Goal: Communication & Community: Answer question/provide support

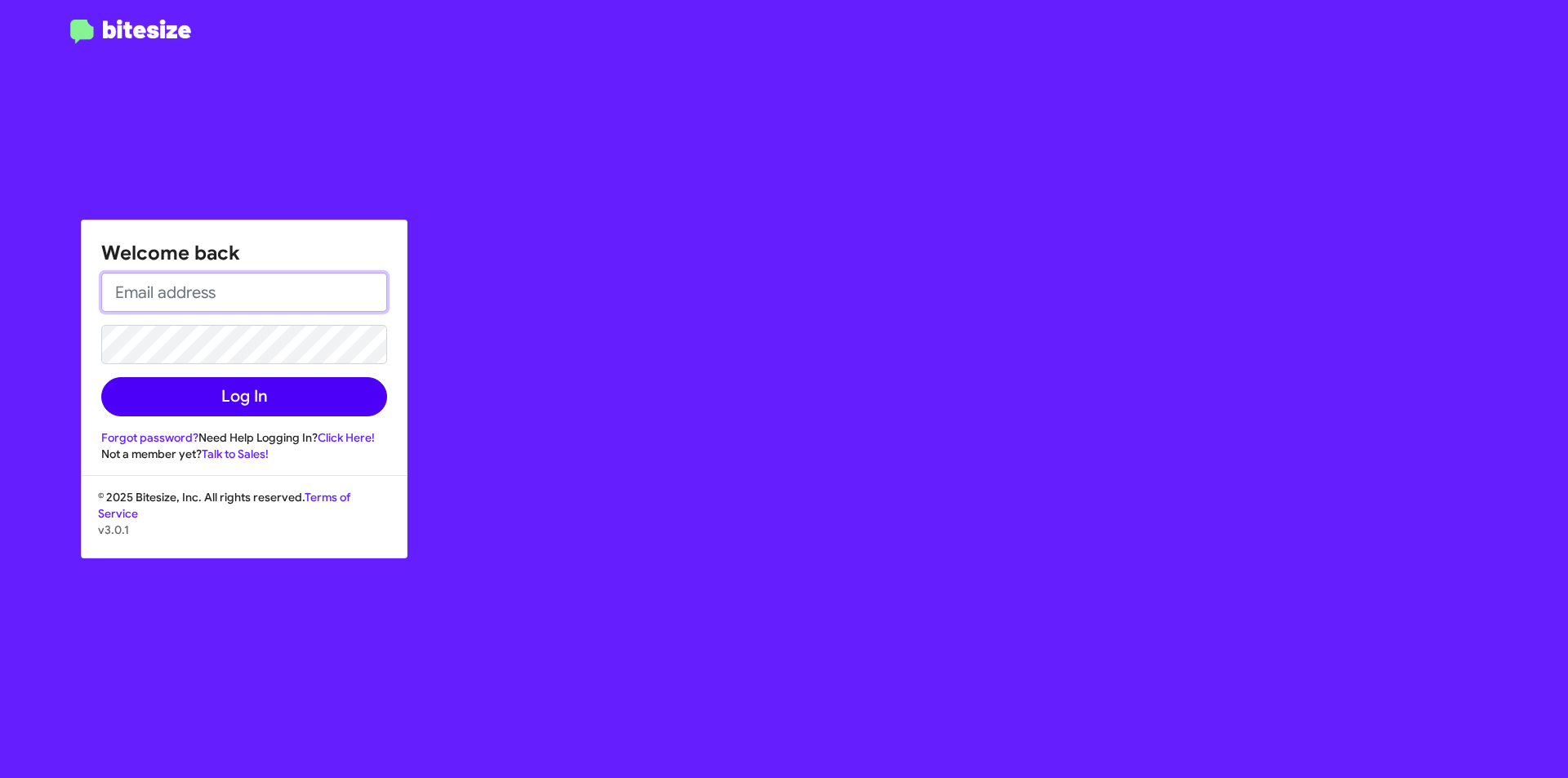
type input "[EMAIL_ADDRESS][DOMAIN_NAME]"
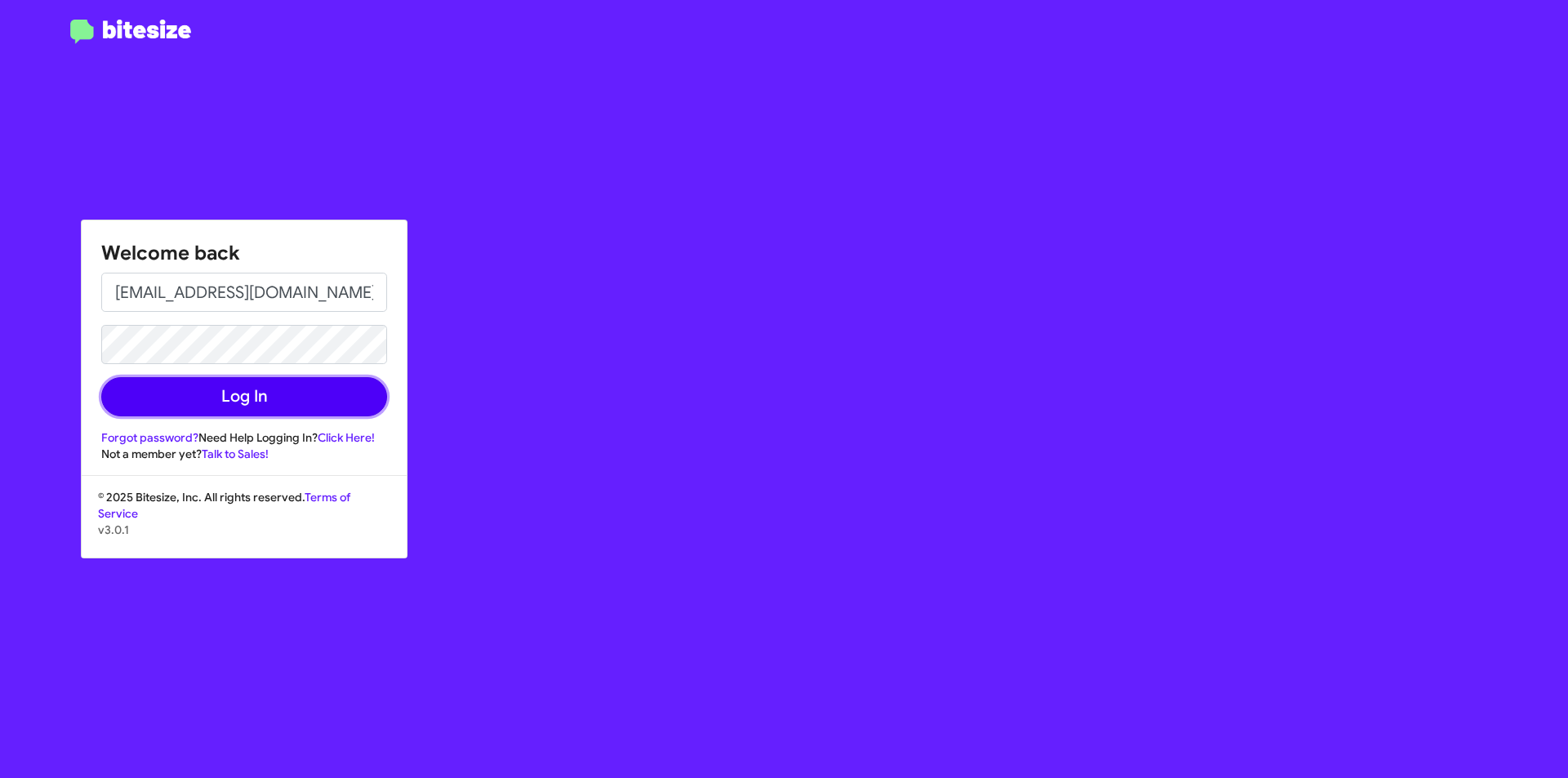
click at [254, 405] on button "Log In" at bounding box center [244, 397] width 286 height 39
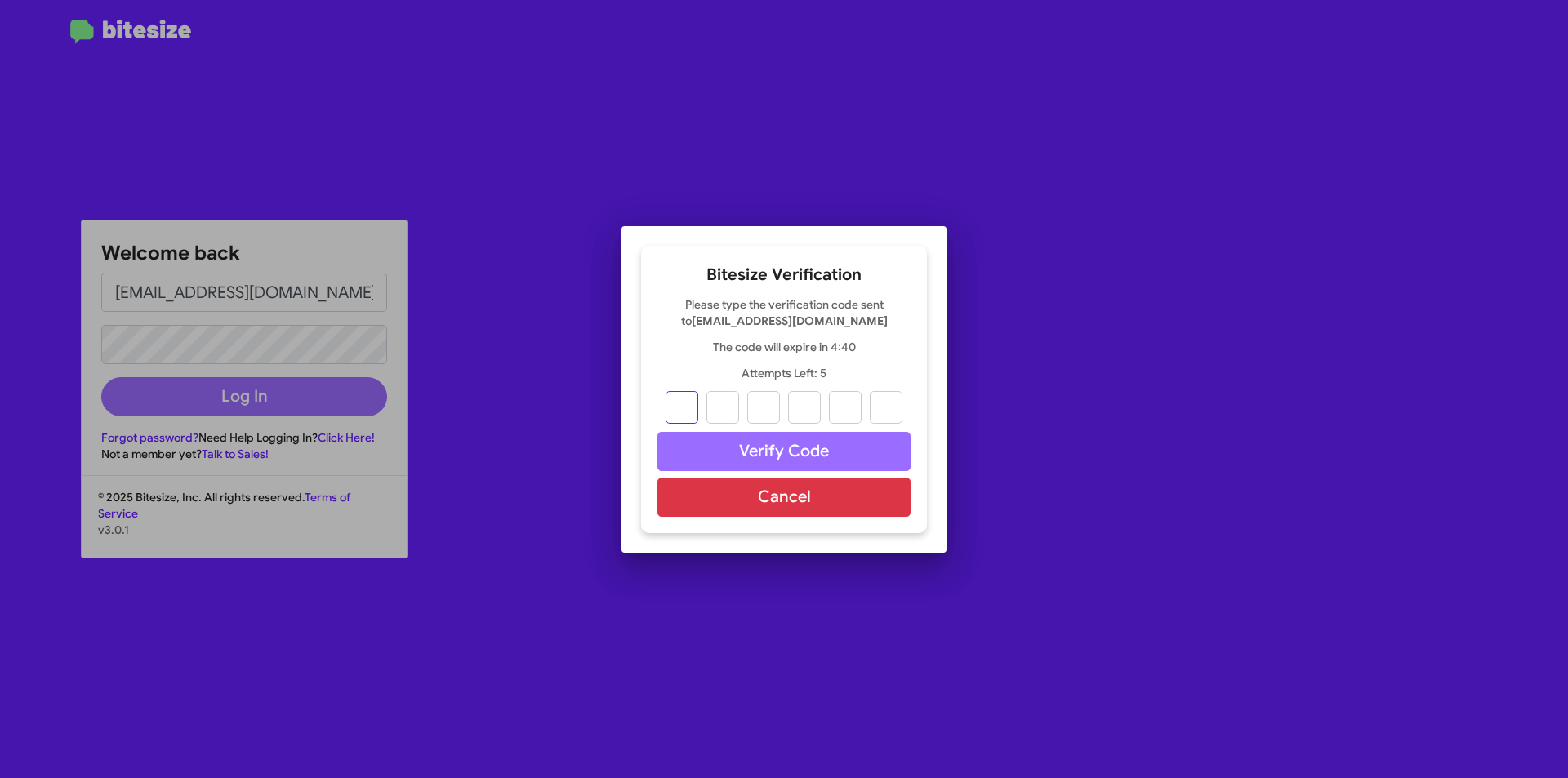
type input "2"
type input "7"
type input "4"
type input "2"
type input "7"
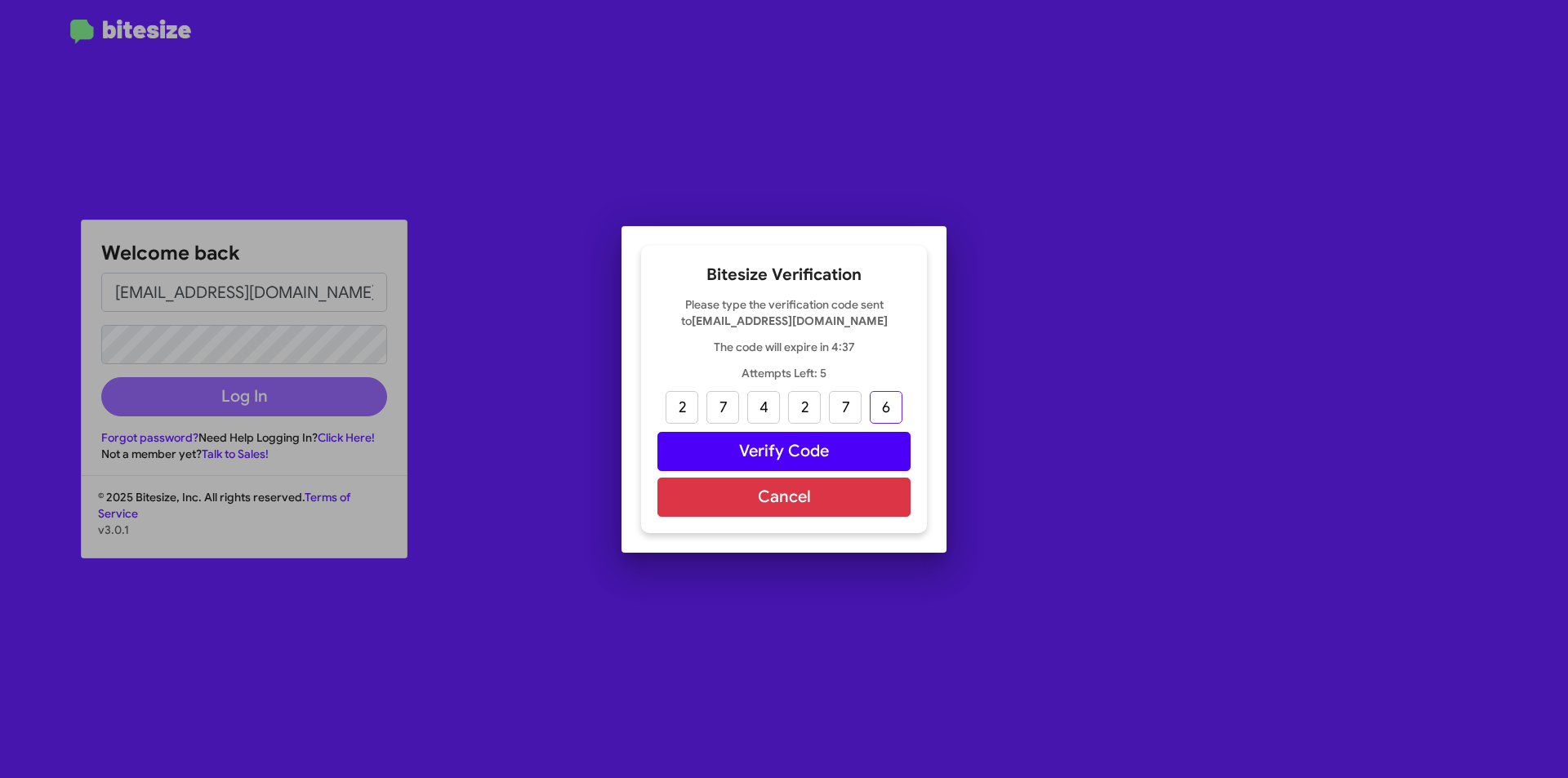
type input "6"
click at [726, 454] on button "Verify Code" at bounding box center [783, 452] width 253 height 39
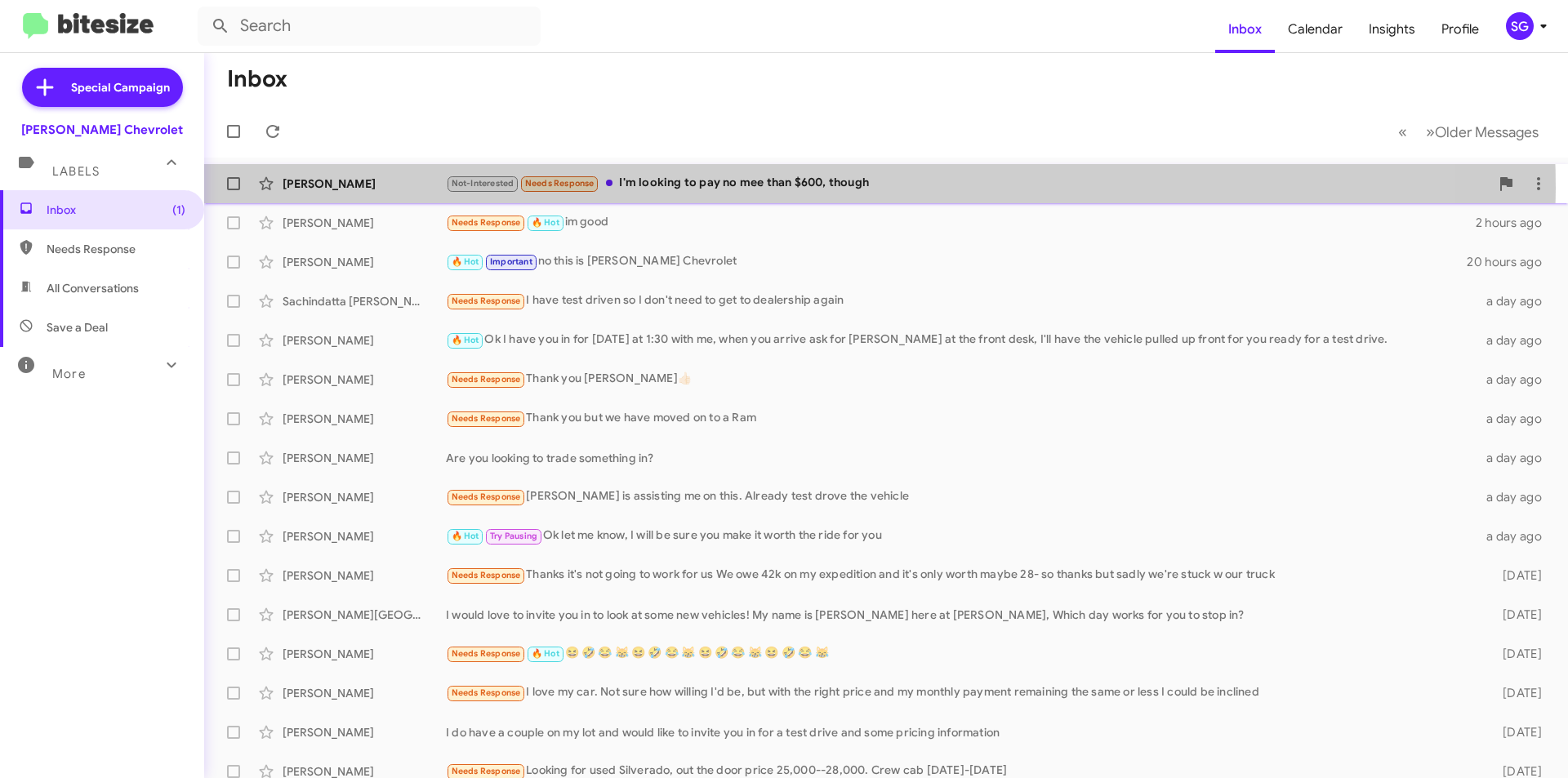
click at [779, 189] on div "Not-Interested Needs Response I'm looking to pay no mee than $600, though" at bounding box center [968, 184] width 1044 height 19
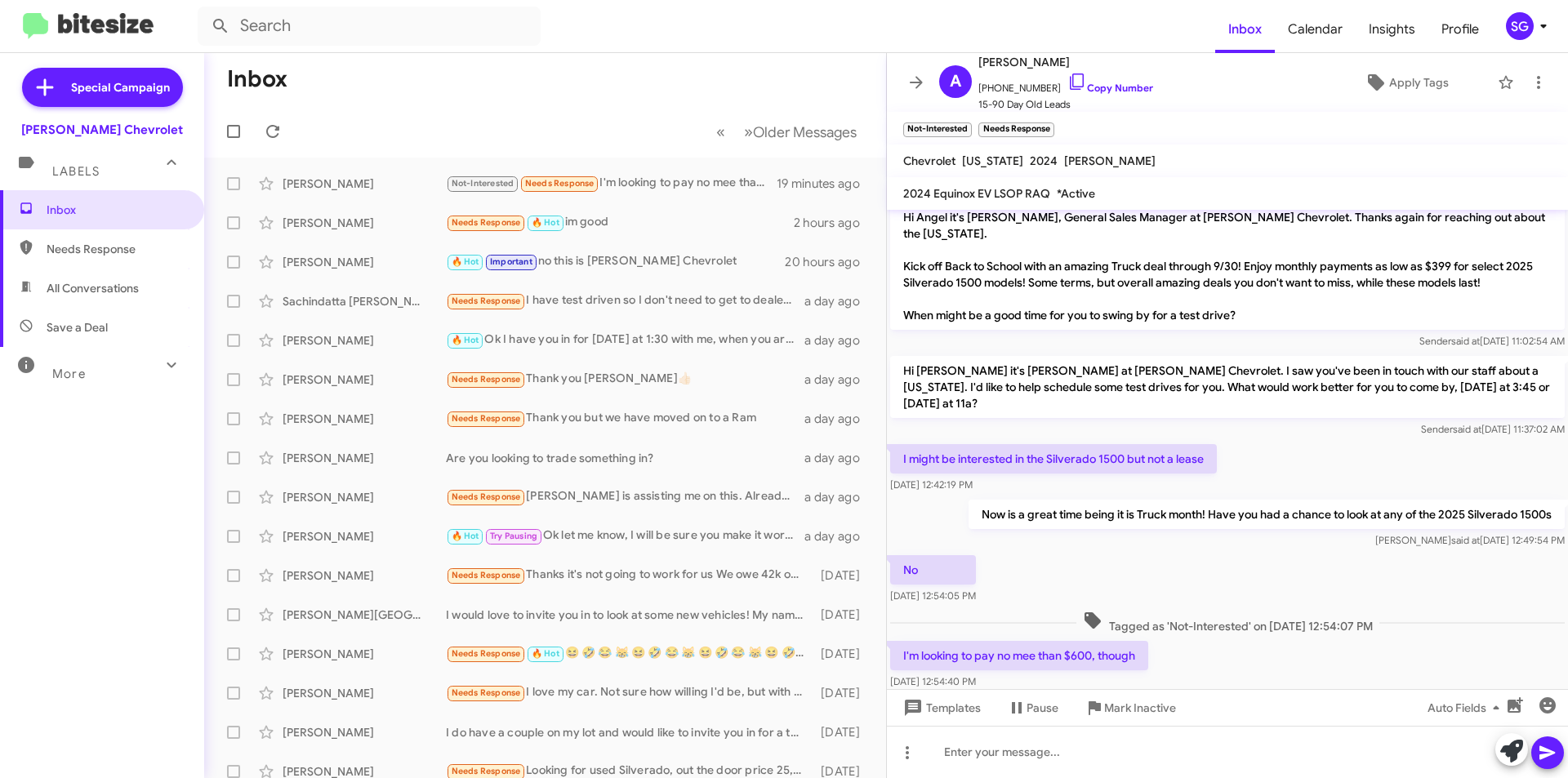
scroll to position [429, 0]
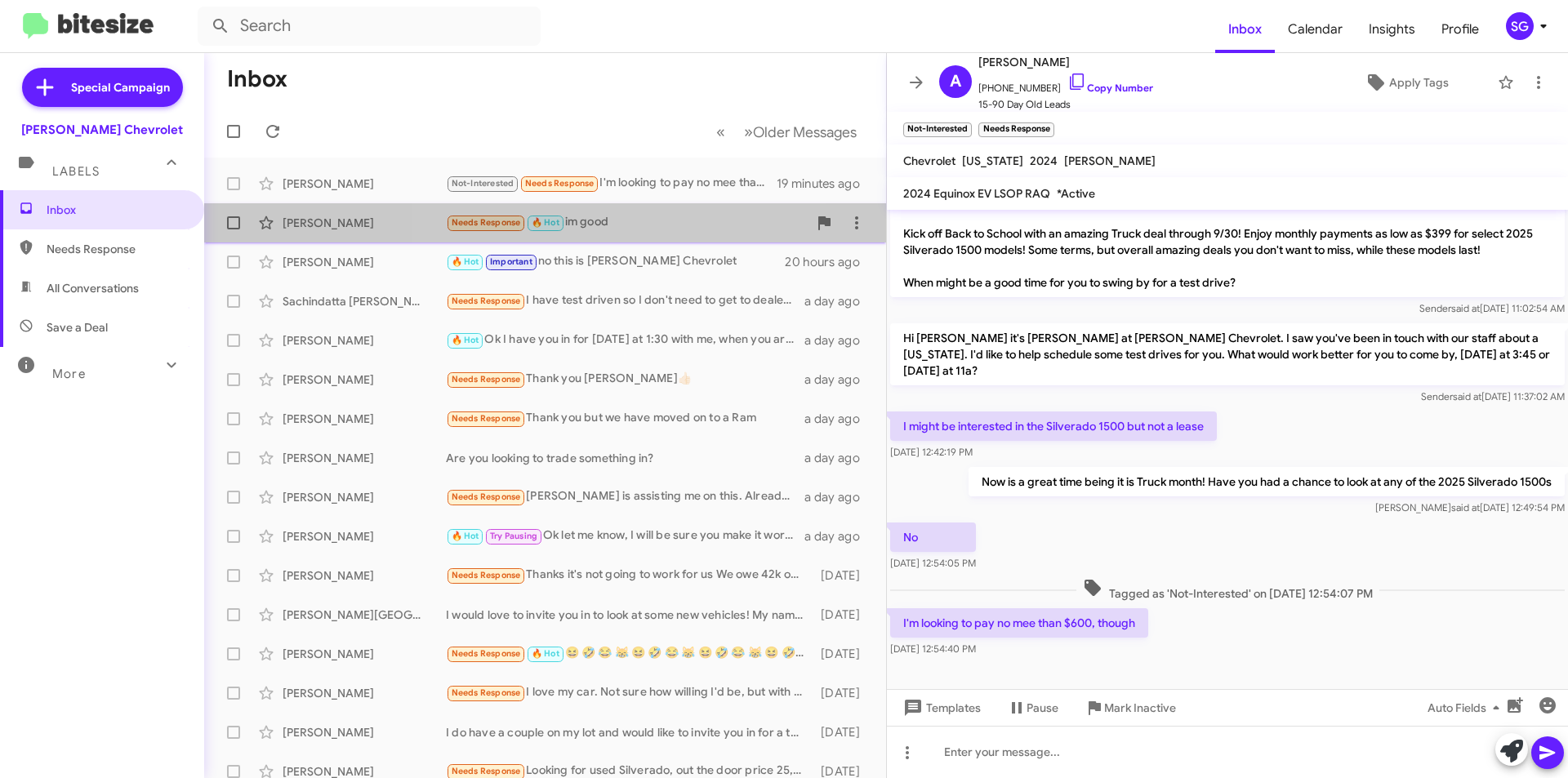
click at [641, 226] on div "Needs Response 🔥 Hot im good" at bounding box center [627, 223] width 362 height 19
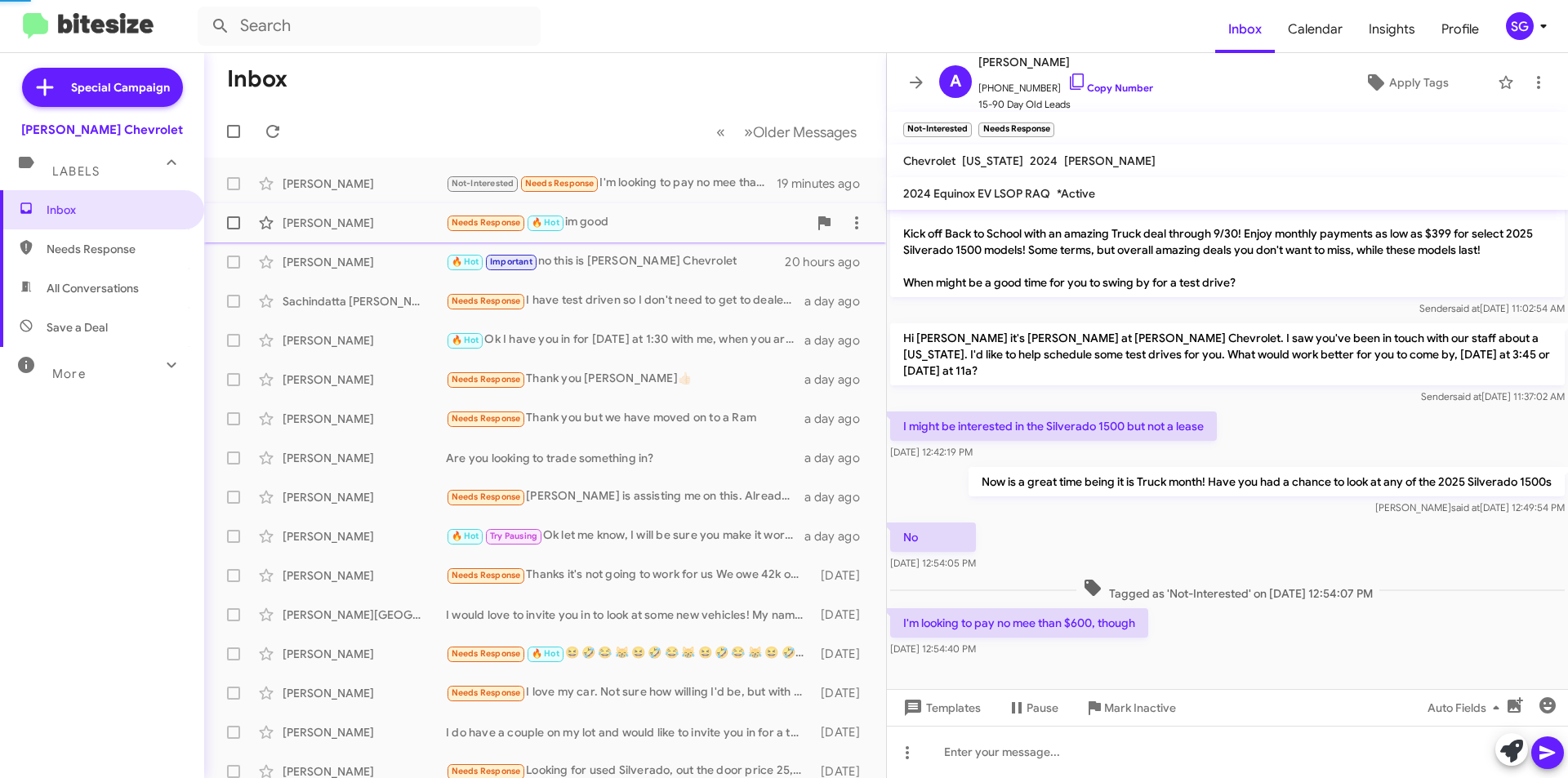
scroll to position [324, 0]
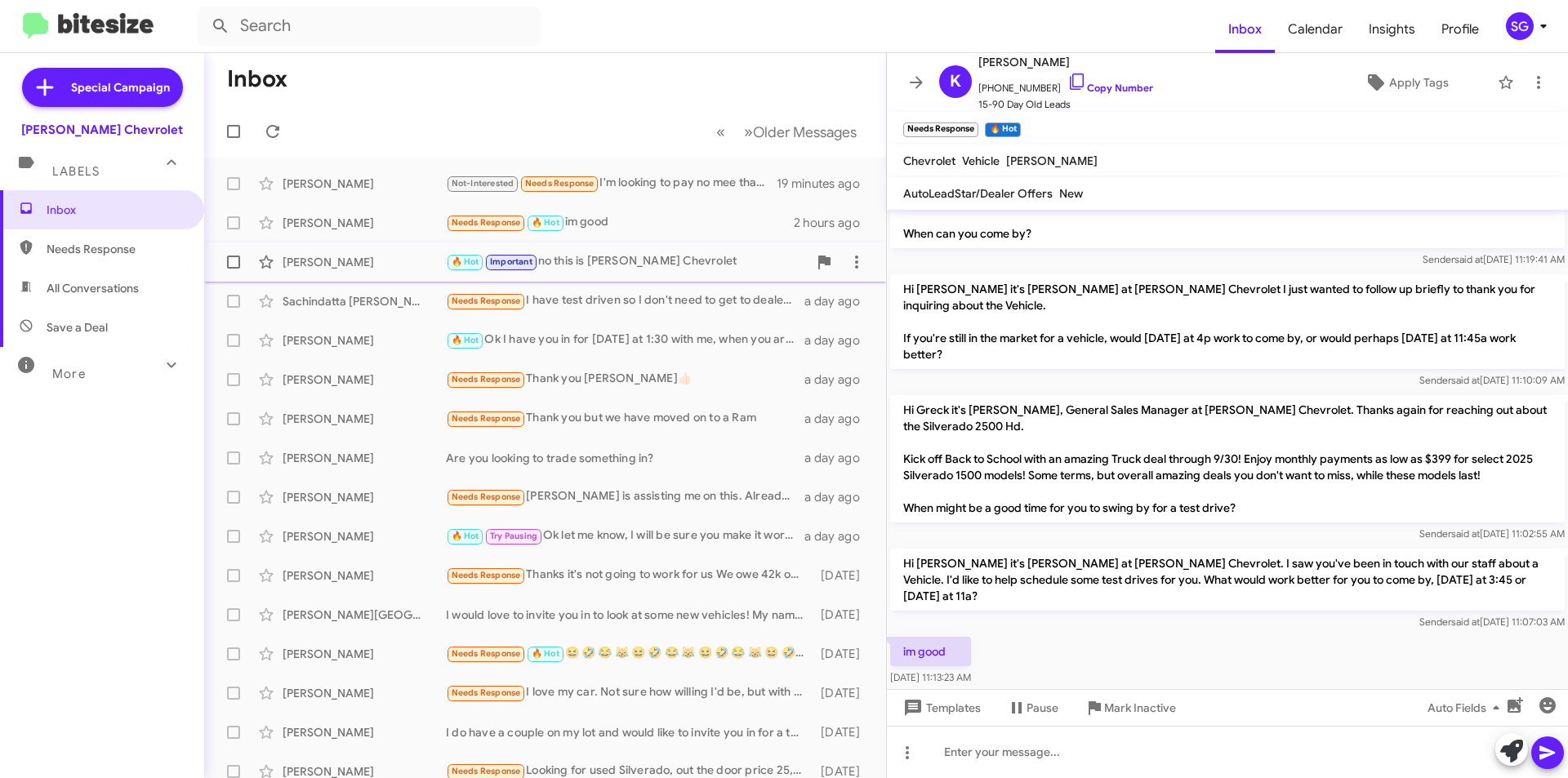
click at [612, 271] on div "🔥 Hot Important no this is [PERSON_NAME] Chevrolet" at bounding box center [627, 262] width 362 height 19
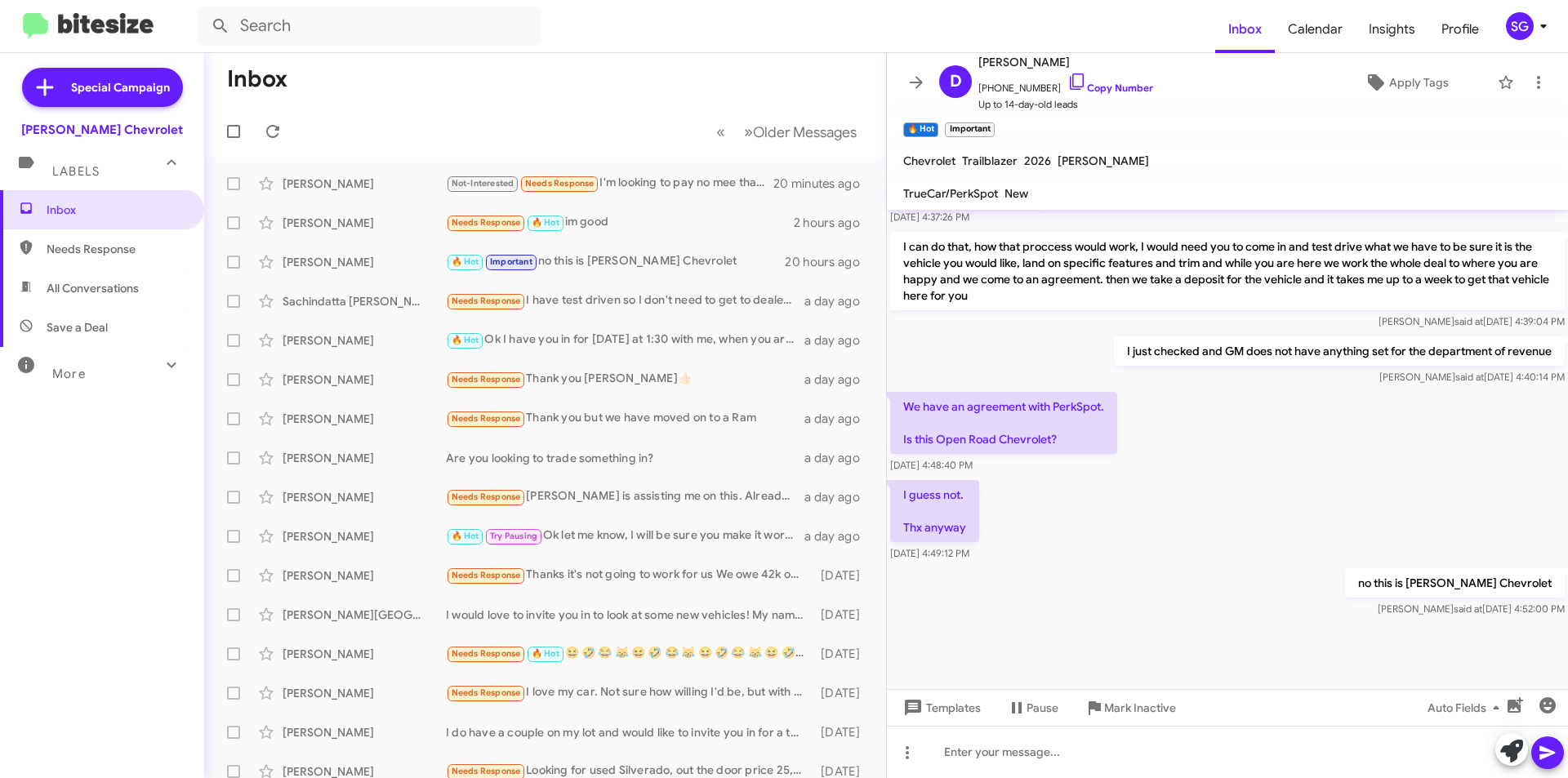
scroll to position [817, 0]
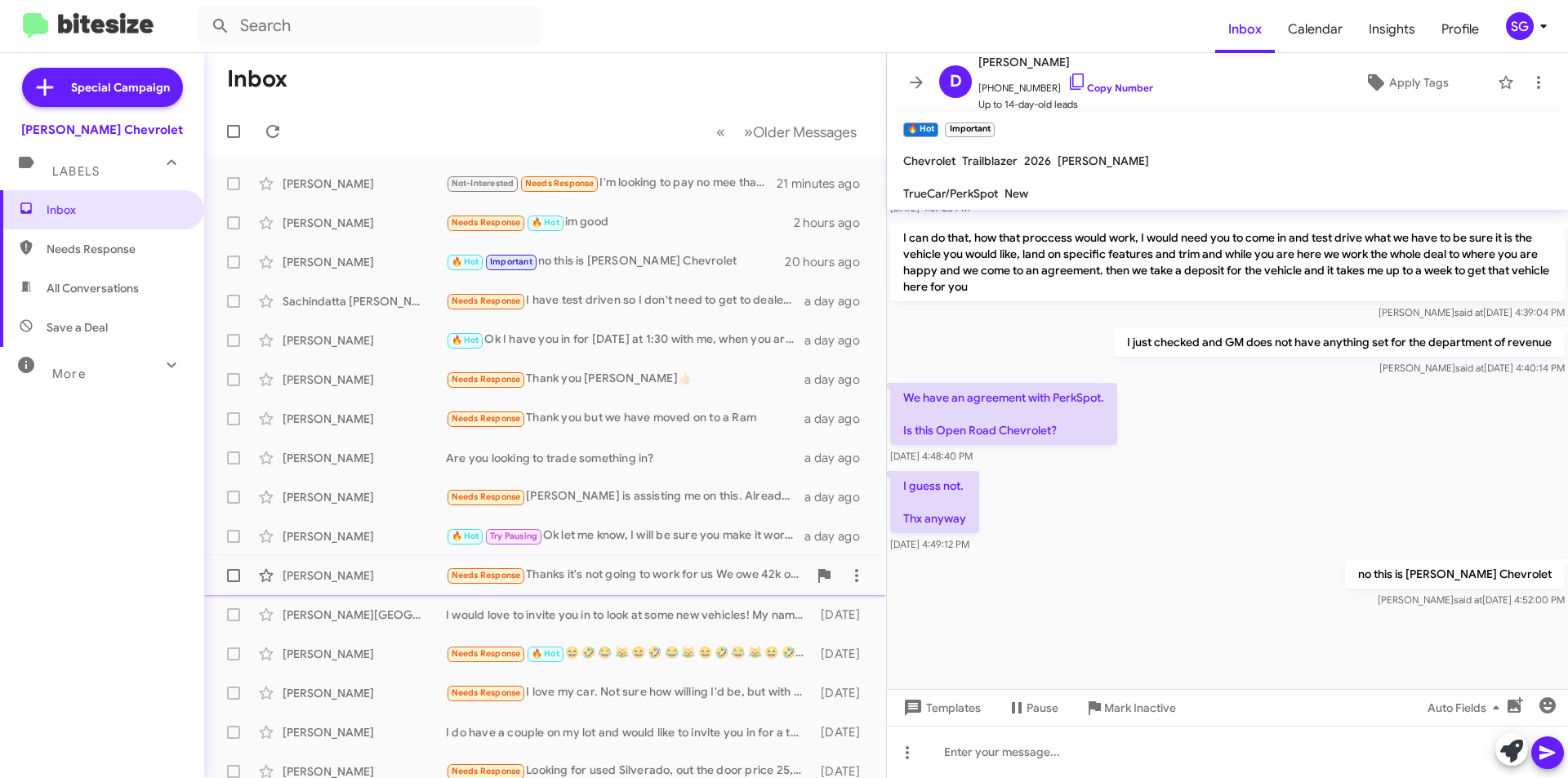
click at [633, 572] on div "Needs Response Thanks it's not going to work for us We owe 42k on my expedition…" at bounding box center [627, 576] width 362 height 19
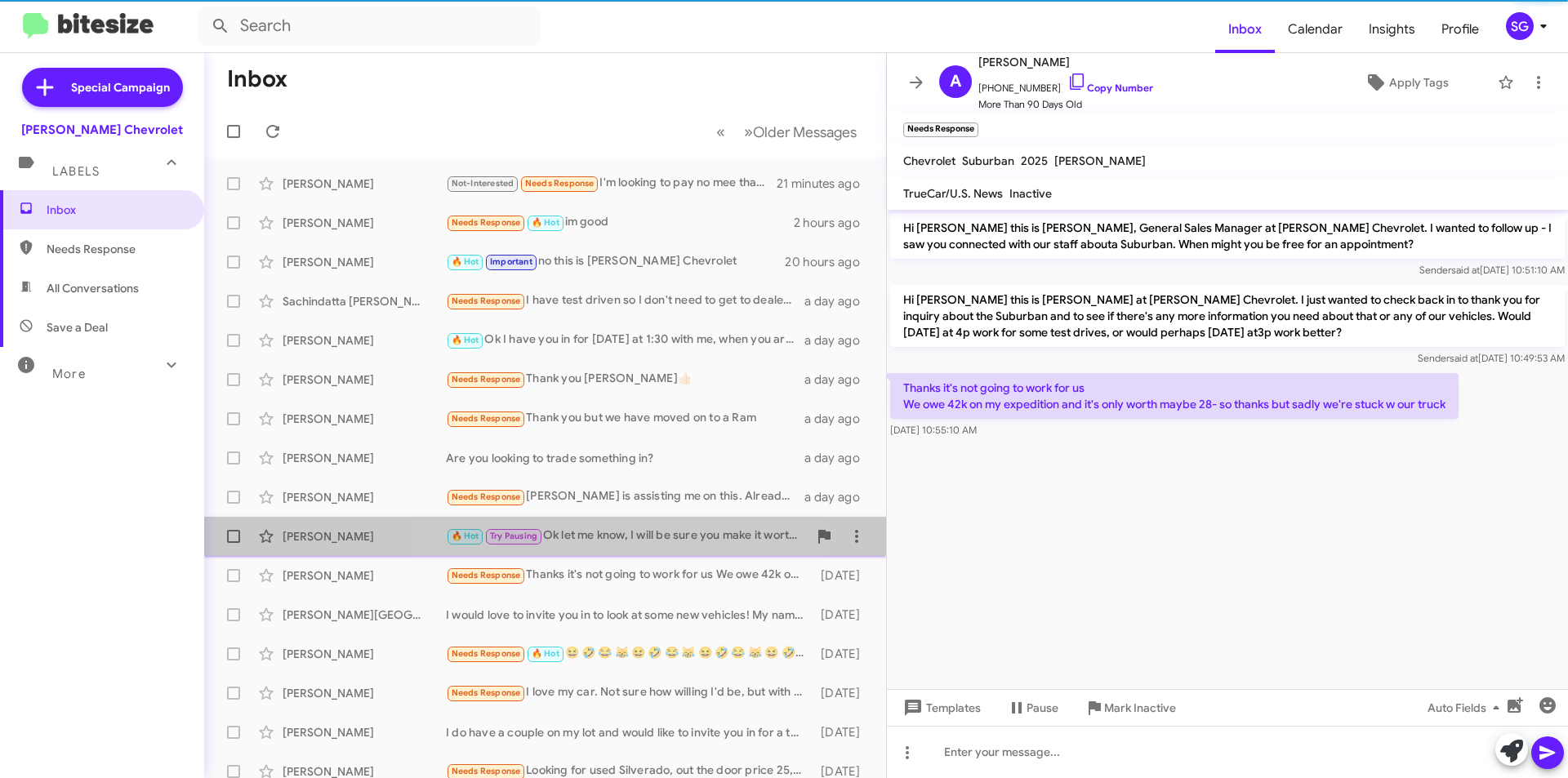
click at [637, 534] on div "🔥 Hot Try Pausing Ok let me know, I will be sure you make it worth the ride for…" at bounding box center [627, 536] width 362 height 19
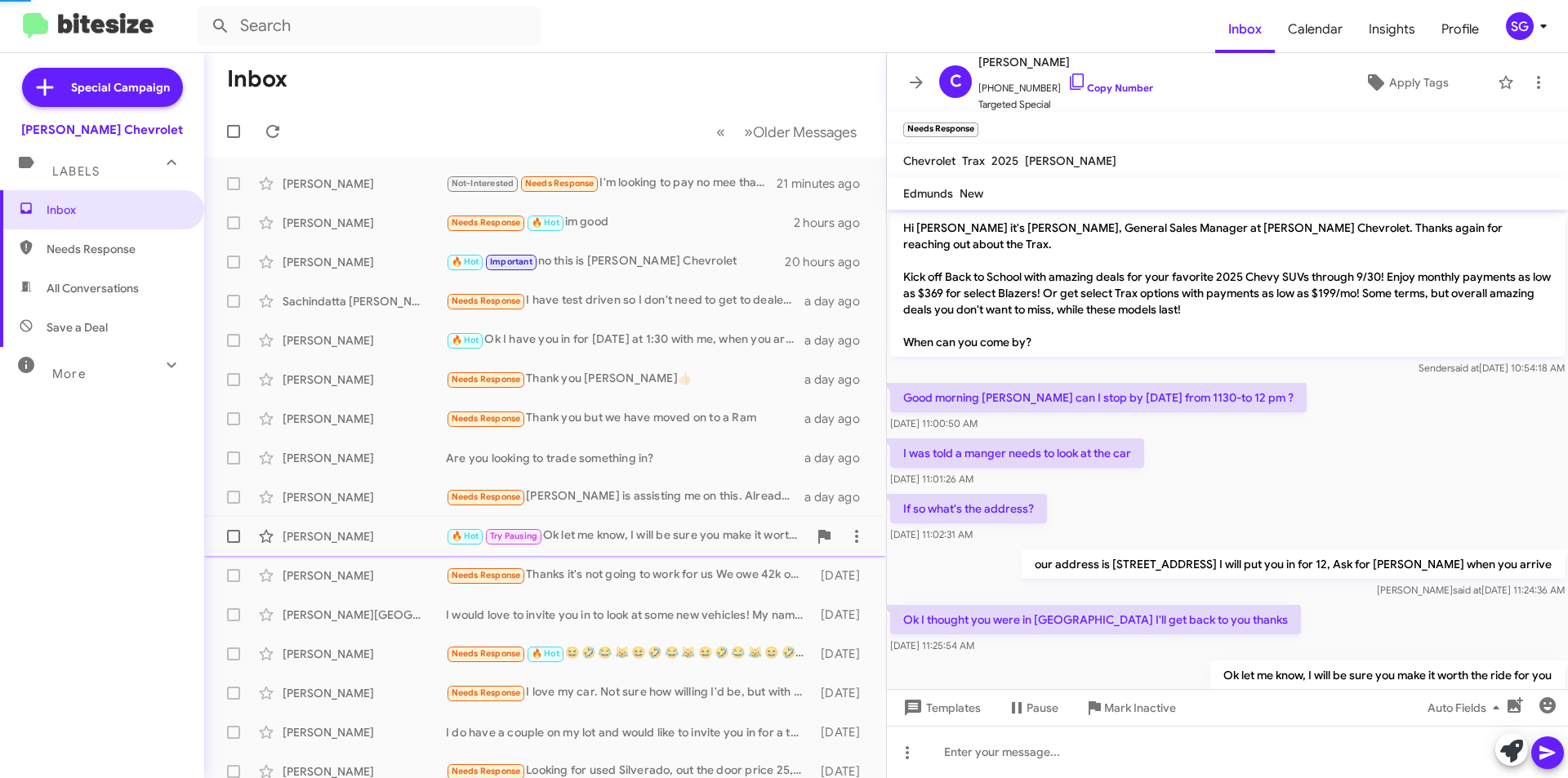
scroll to position [52, 0]
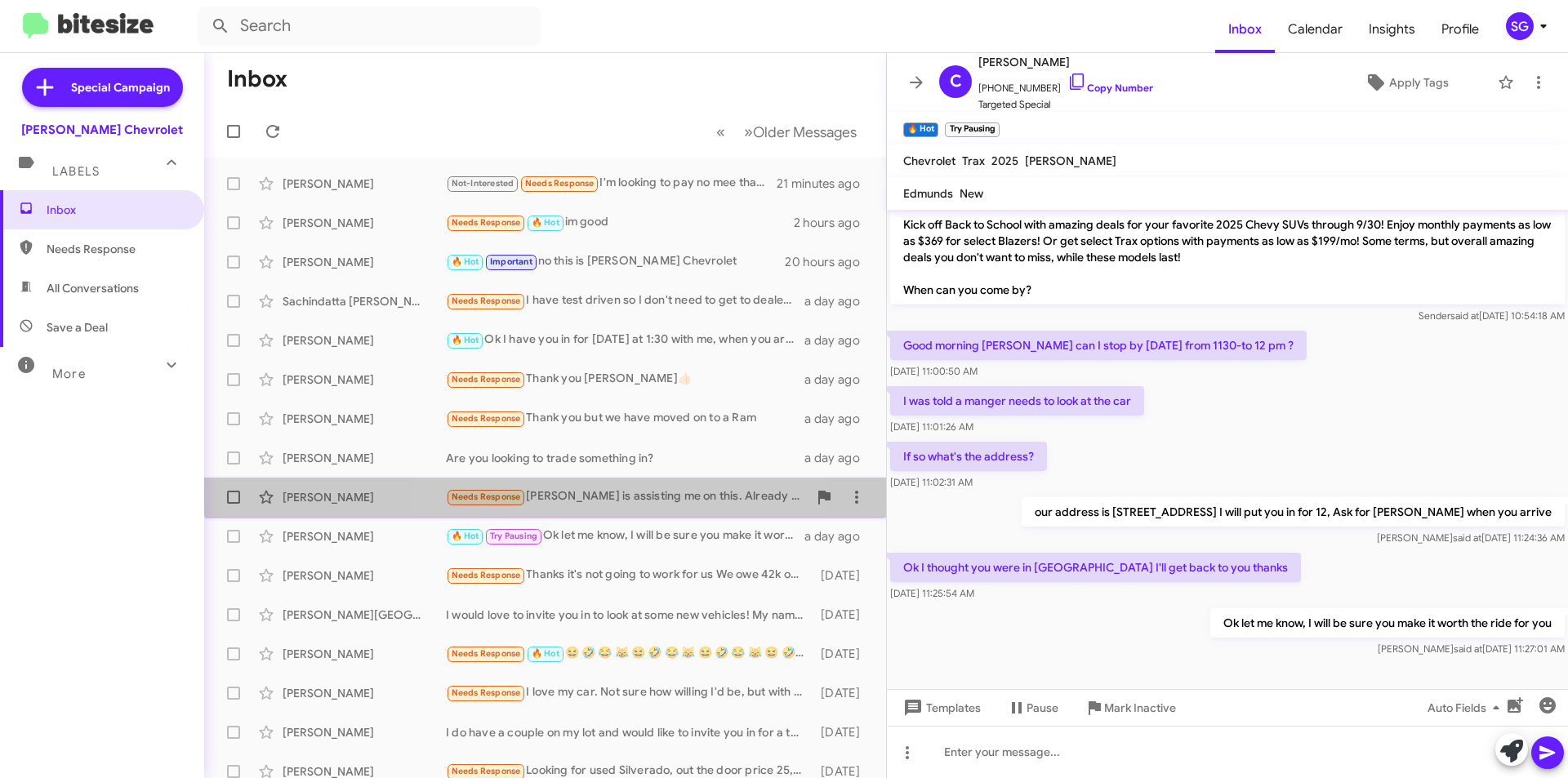
click at [640, 488] on div "Needs Response [PERSON_NAME] is assisting me on this. Already test drove the ve…" at bounding box center [627, 497] width 362 height 19
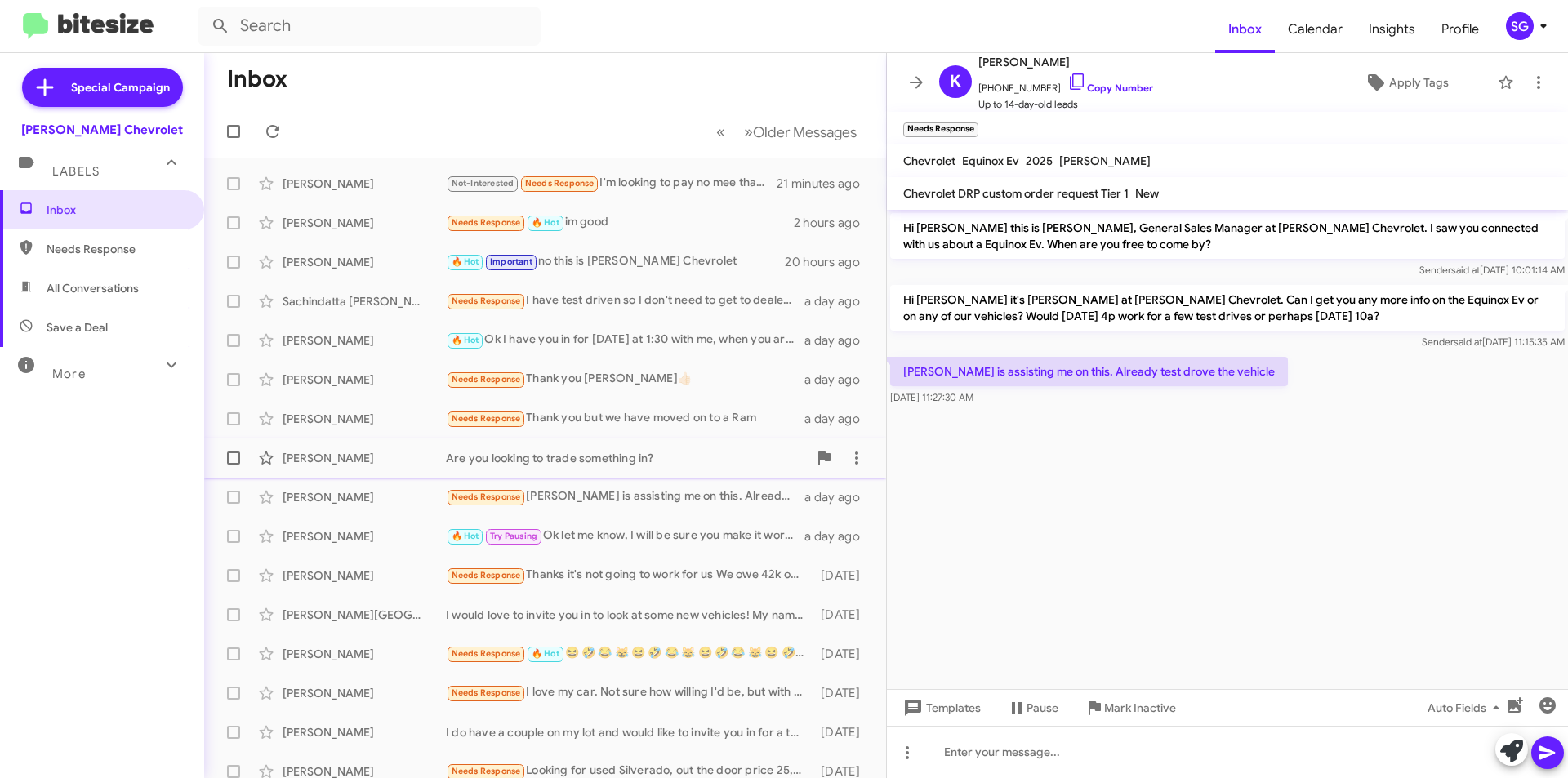
click at [641, 461] on div "Are you looking to trade something in?" at bounding box center [627, 458] width 362 height 16
